Goal: Task Accomplishment & Management: Manage account settings

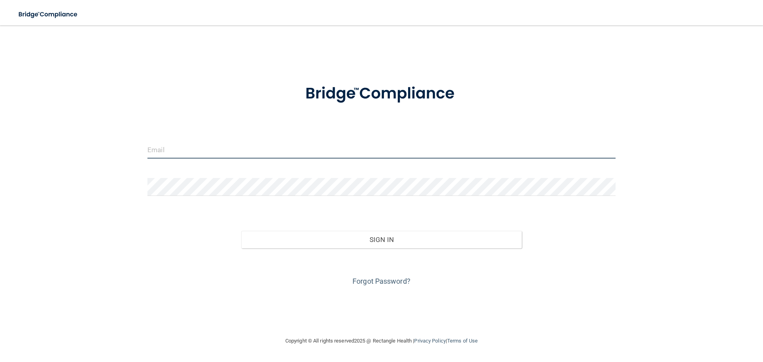
click at [158, 149] on input "email" at bounding box center [381, 150] width 468 height 18
type input "[EMAIL_ADDRESS][DOMAIN_NAME]"
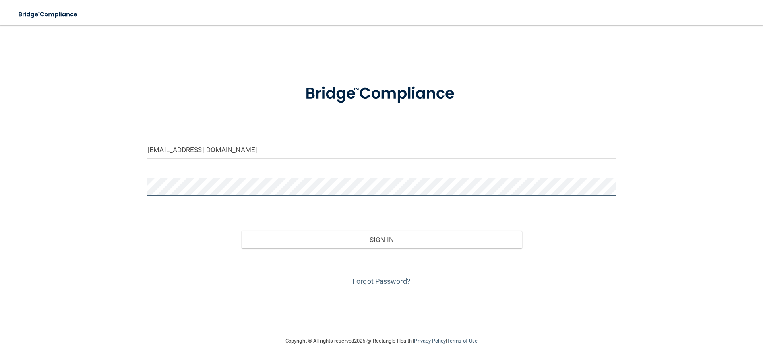
click at [241, 231] on button "Sign In" at bounding box center [381, 239] width 281 height 17
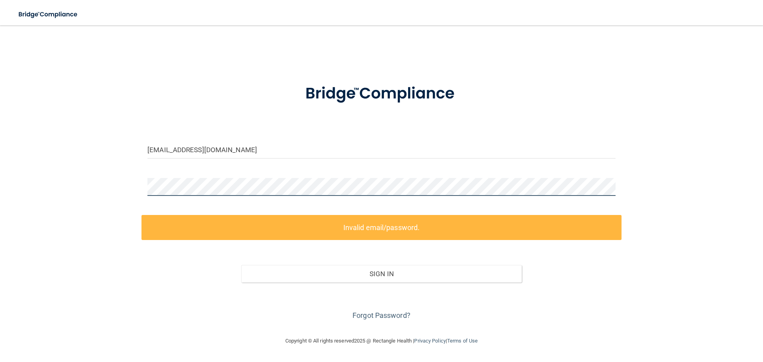
click at [113, 184] on div "amackie@bayoral.com Invalid email/password. You don't have permission to access…" at bounding box center [381, 180] width 731 height 295
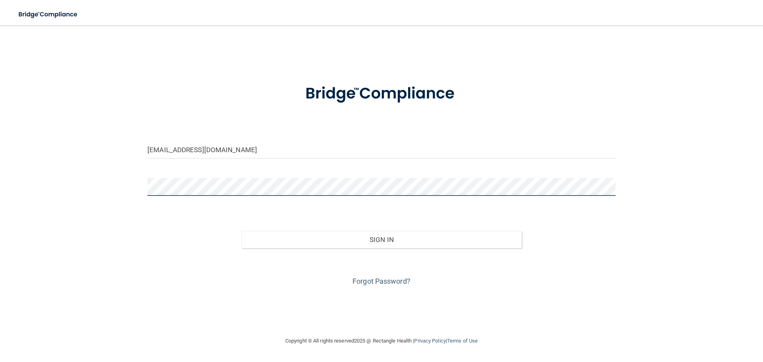
click at [241, 231] on button "Sign In" at bounding box center [381, 239] width 281 height 17
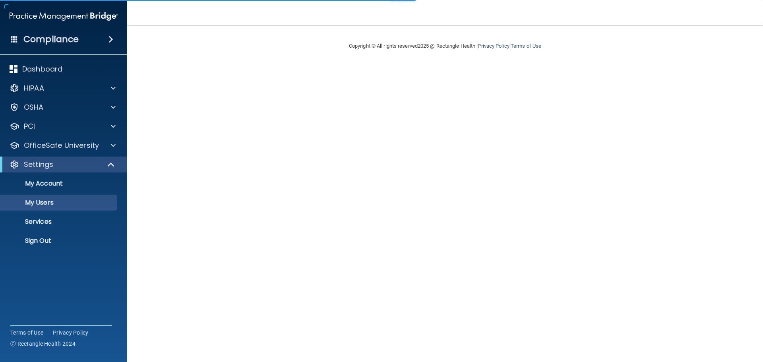
select select "20"
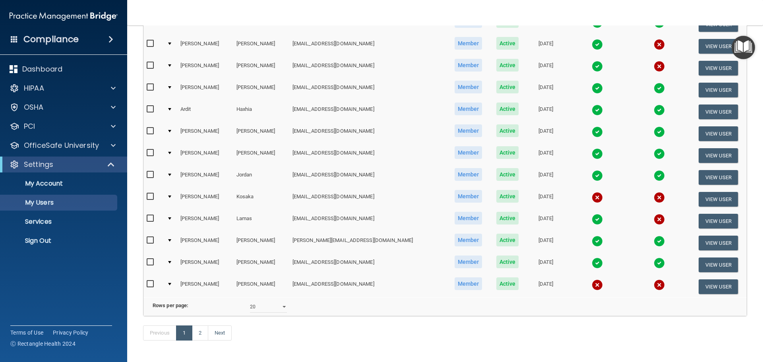
scroll to position [296, 0]
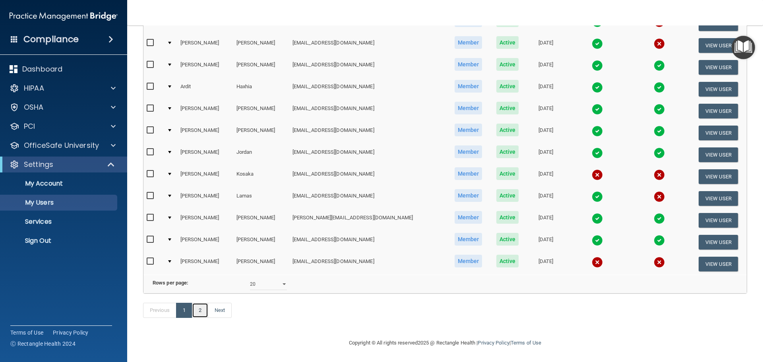
click at [203, 310] on link "2" at bounding box center [200, 310] width 16 height 15
select select "20"
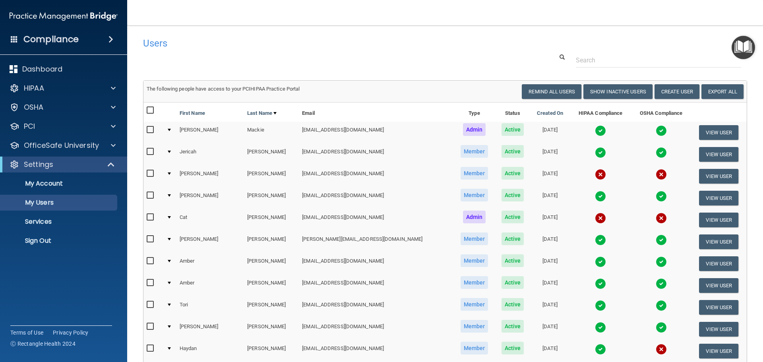
click at [152, 173] on input "checkbox" at bounding box center [151, 173] width 9 height 6
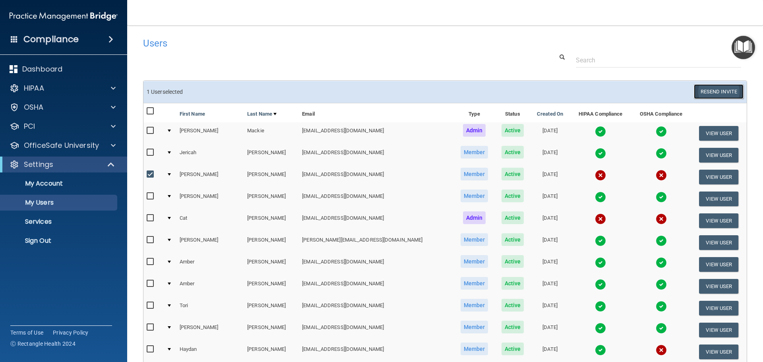
click at [722, 94] on button "Resend Invite" at bounding box center [719, 91] width 50 height 15
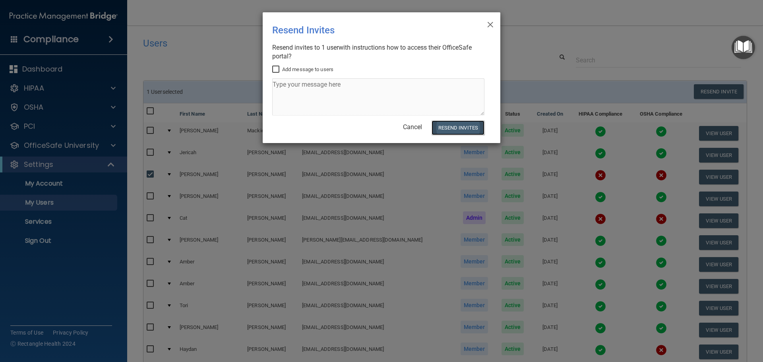
click at [459, 127] on button "Resend Invites" at bounding box center [457, 127] width 53 height 15
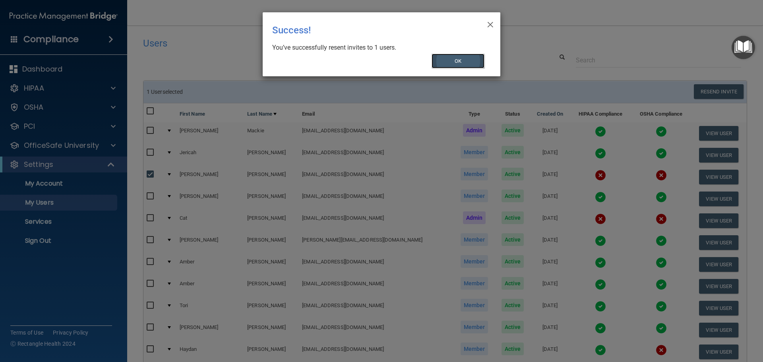
click at [463, 63] on button "OK" at bounding box center [457, 61] width 53 height 15
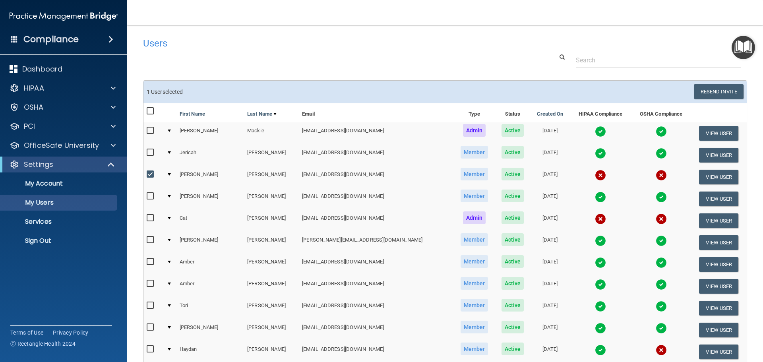
click at [152, 174] on input "checkbox" at bounding box center [151, 174] width 9 height 6
checkbox input "false"
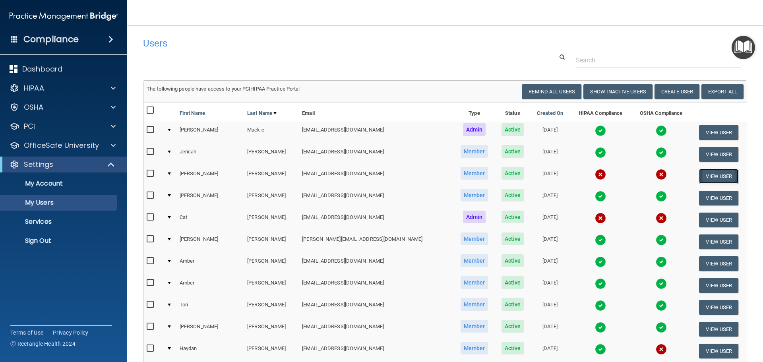
click at [705, 176] on button "View User" at bounding box center [718, 176] width 39 height 15
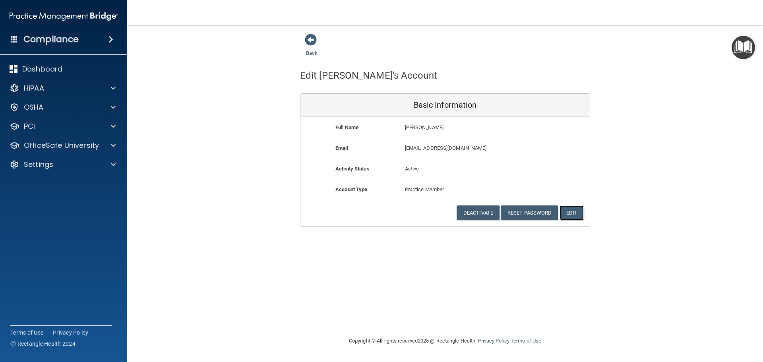
click at [576, 215] on button "Edit" at bounding box center [571, 212] width 24 height 15
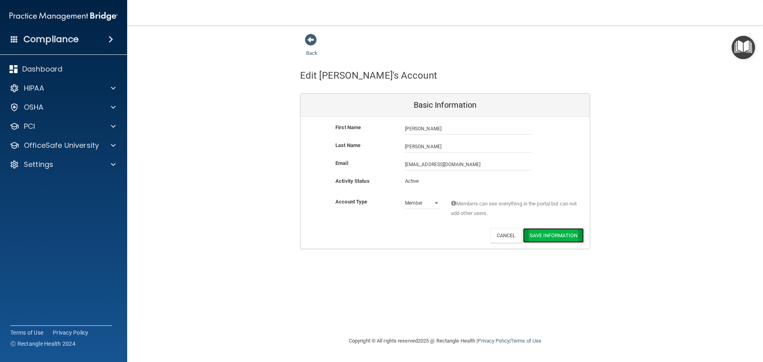
click at [559, 235] on button "Save Information" at bounding box center [553, 235] width 61 height 15
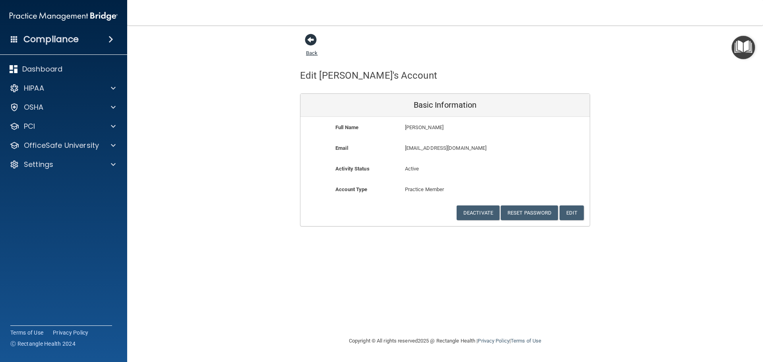
click at [315, 43] on span at bounding box center [311, 40] width 12 height 12
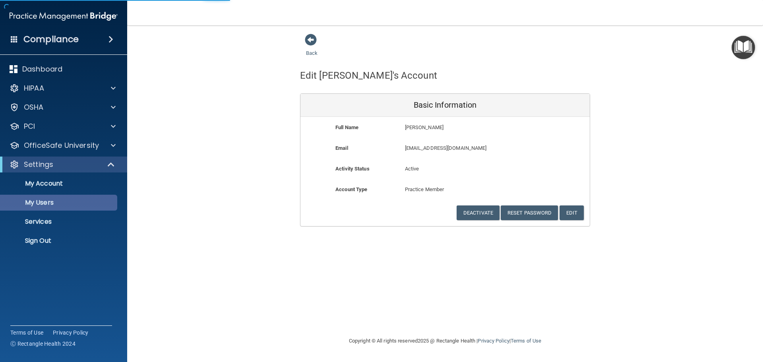
select select "20"
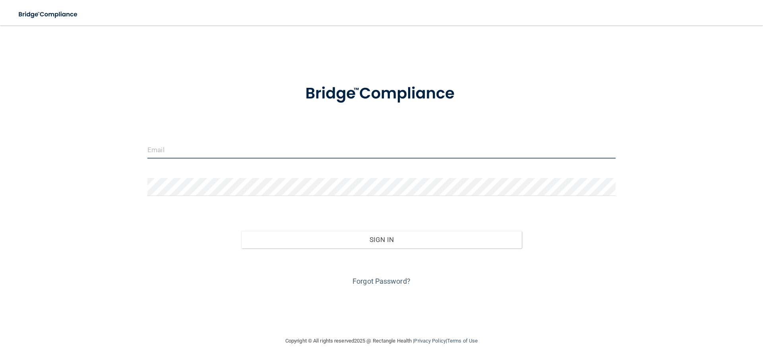
click at [171, 149] on input "email" at bounding box center [381, 150] width 468 height 18
type input "[EMAIL_ADDRESS][DOMAIN_NAME]"
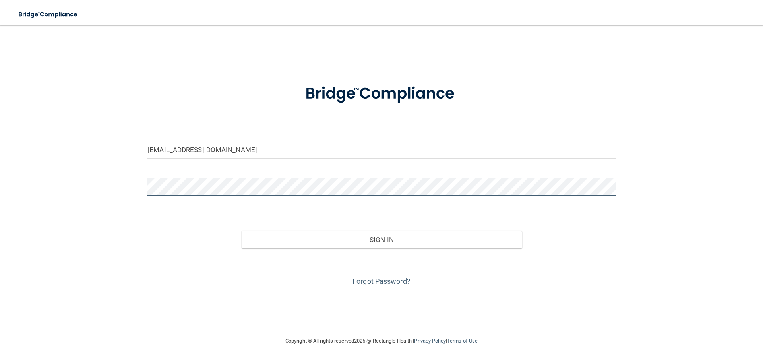
click at [241, 231] on button "Sign In" at bounding box center [381, 239] width 281 height 17
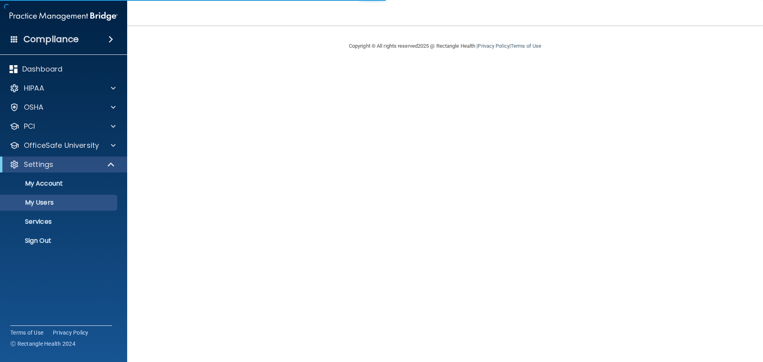
select select "20"
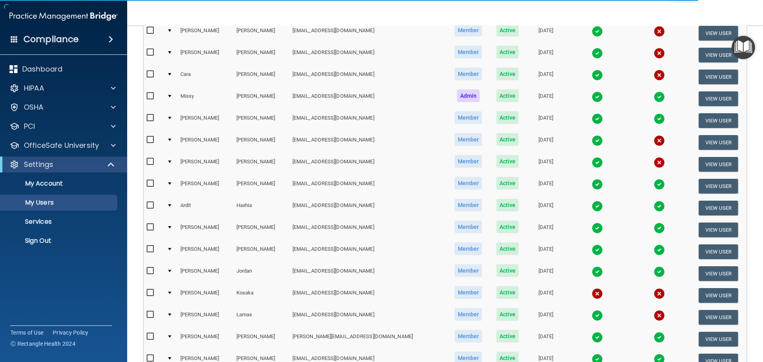
scroll to position [296, 0]
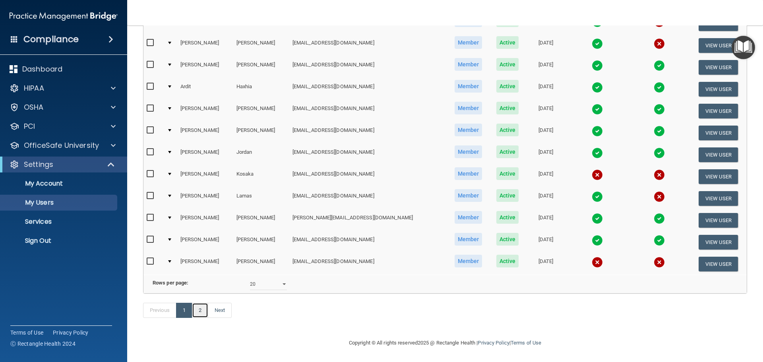
click at [204, 309] on link "2" at bounding box center [200, 310] width 16 height 15
select select "20"
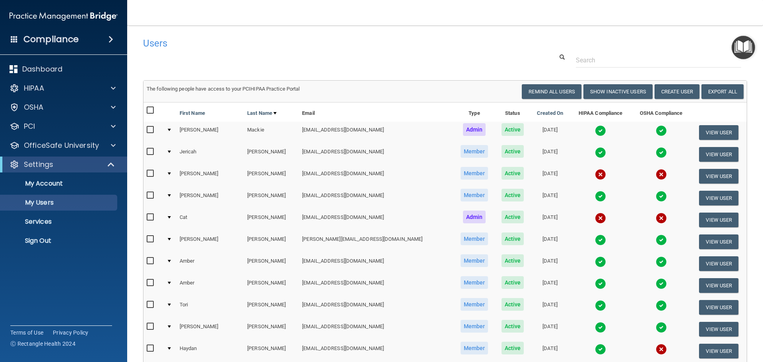
click at [148, 174] on input "checkbox" at bounding box center [151, 173] width 9 height 6
checkbox input "true"
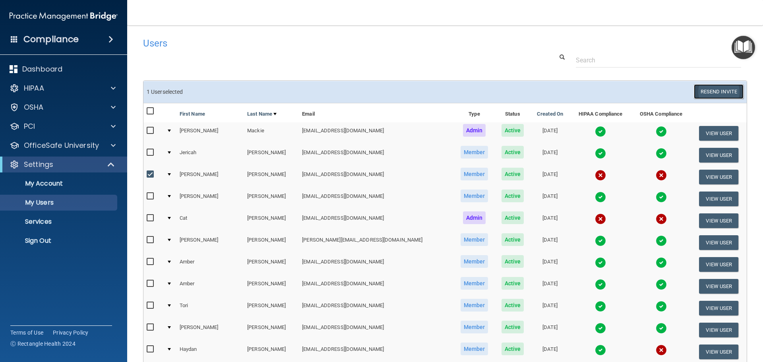
click at [704, 93] on button "Resend Invite" at bounding box center [719, 91] width 50 height 15
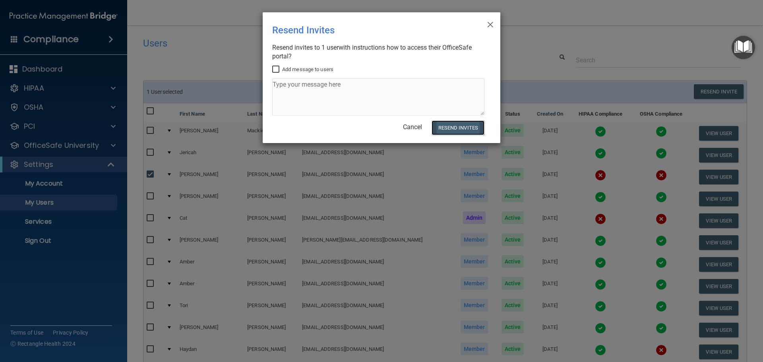
click at [443, 122] on button "Resend Invites" at bounding box center [457, 127] width 53 height 15
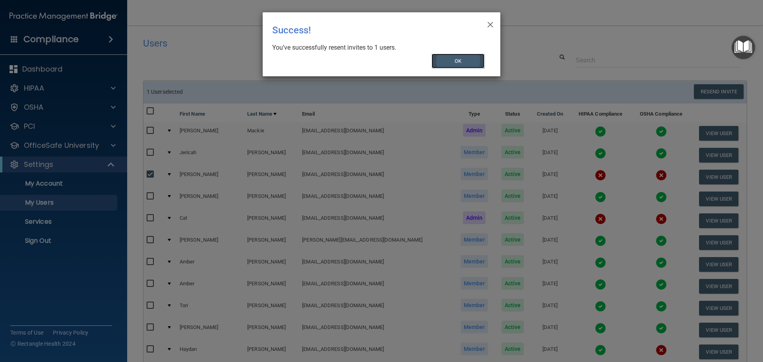
click at [468, 56] on button "OK" at bounding box center [457, 61] width 53 height 15
